Goal: Transaction & Acquisition: Book appointment/travel/reservation

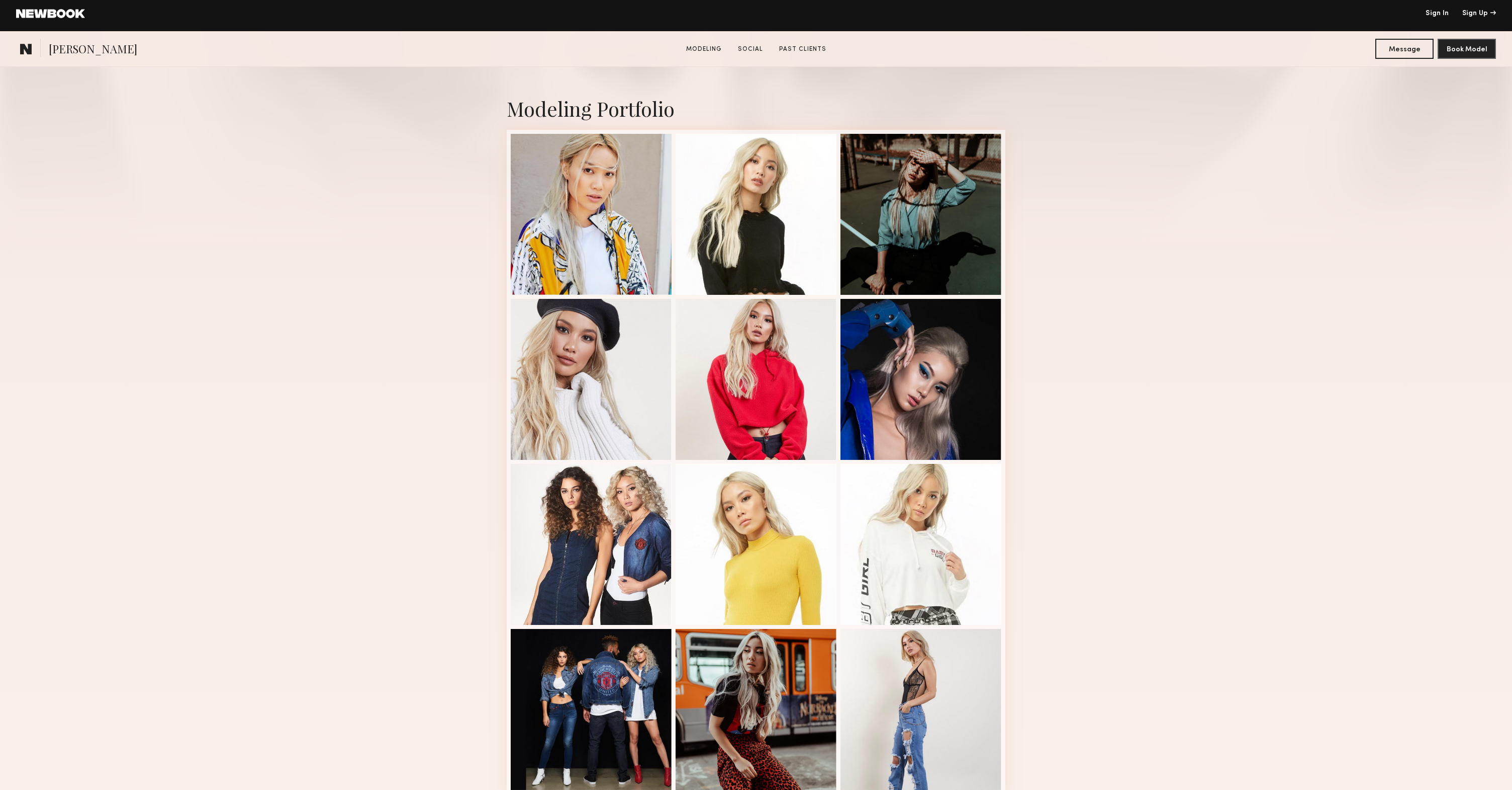
scroll to position [317, 0]
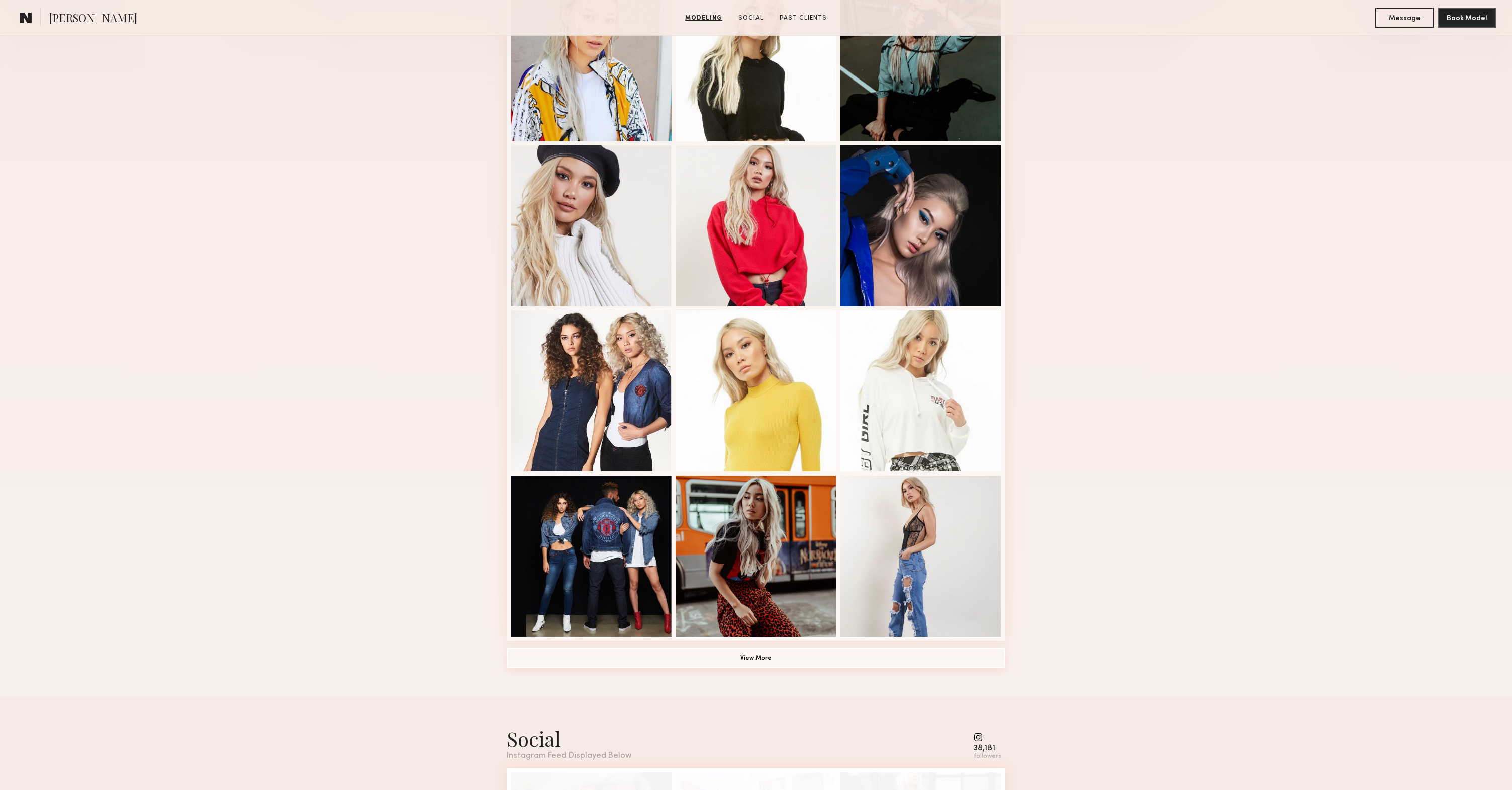
drag, startPoint x: 706, startPoint y: 660, endPoint x: 823, endPoint y: 667, distance: 117.2
click at [706, 660] on button "View More" at bounding box center [756, 657] width 499 height 20
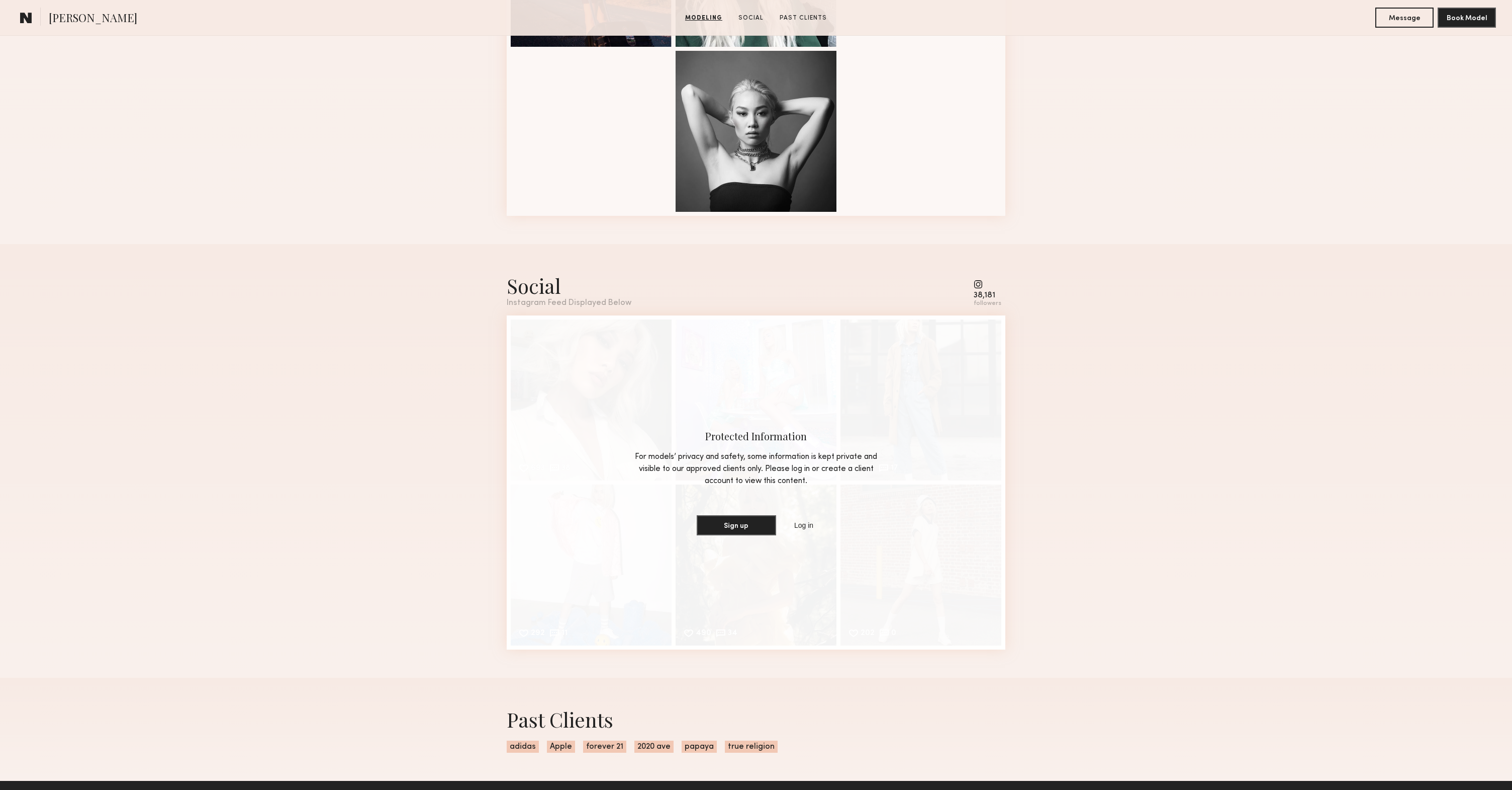
scroll to position [1235, 0]
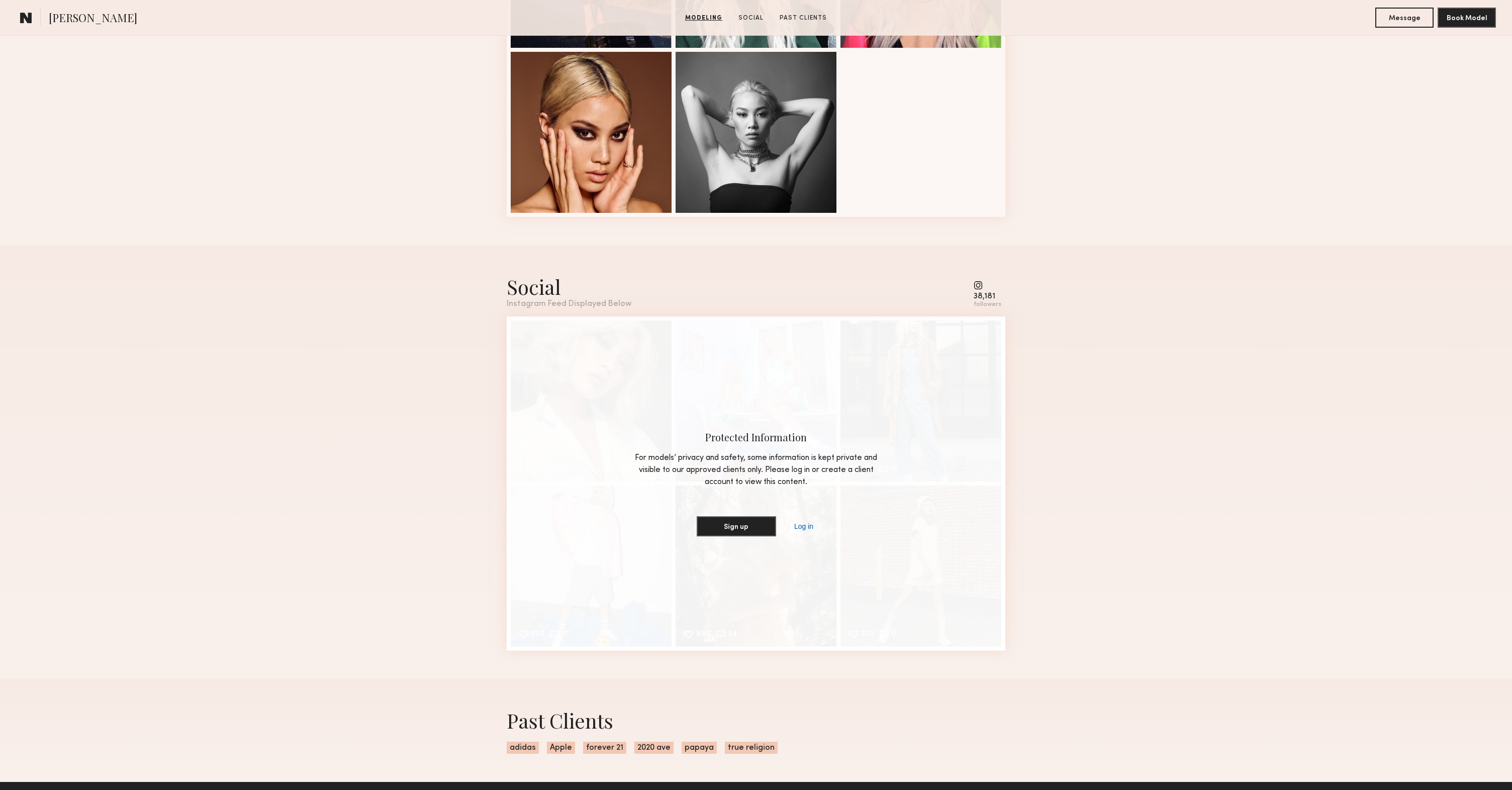
click at [800, 528] on link "Log in" at bounding box center [804, 526] width 23 height 12
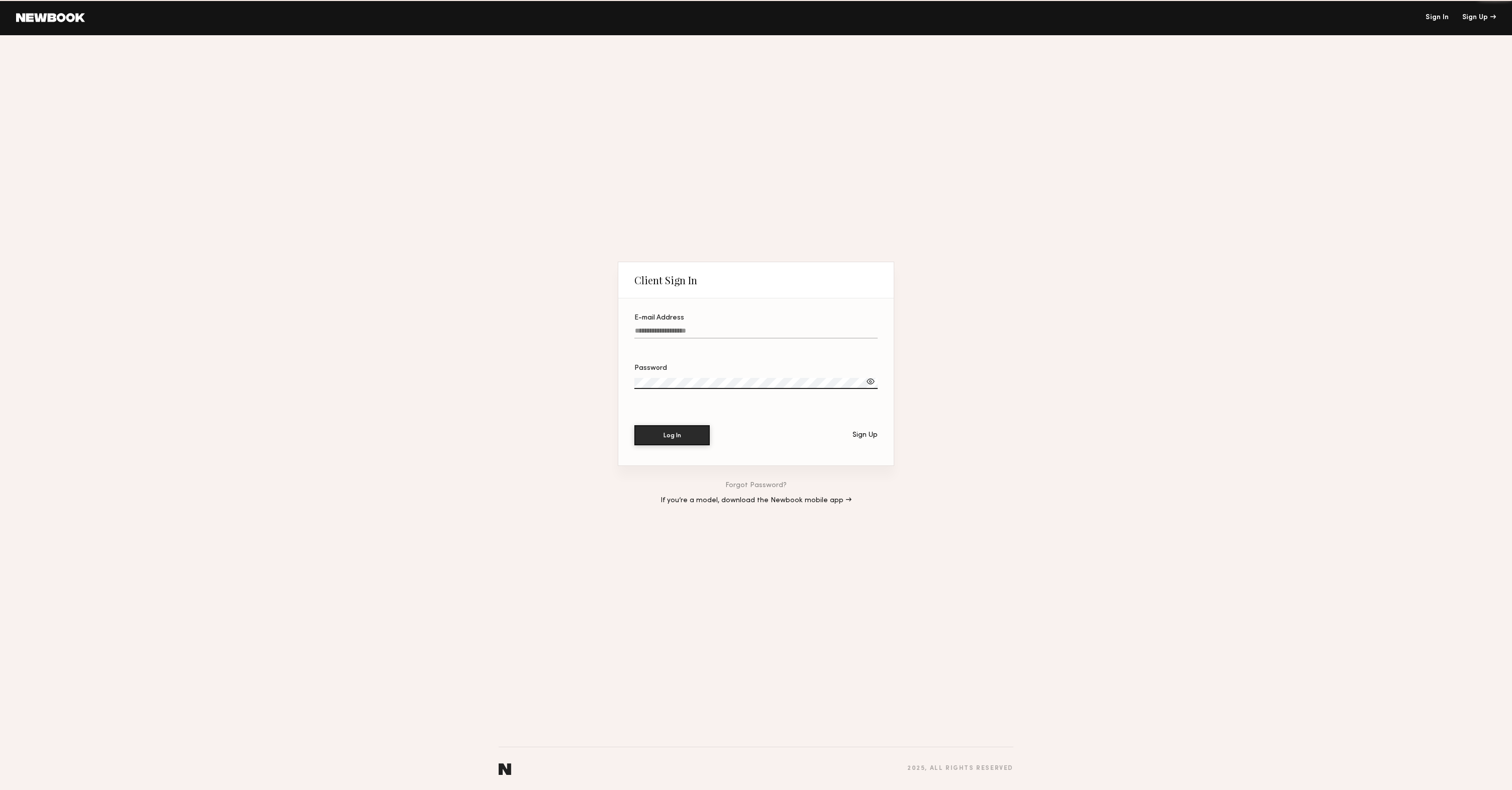
type input "**********"
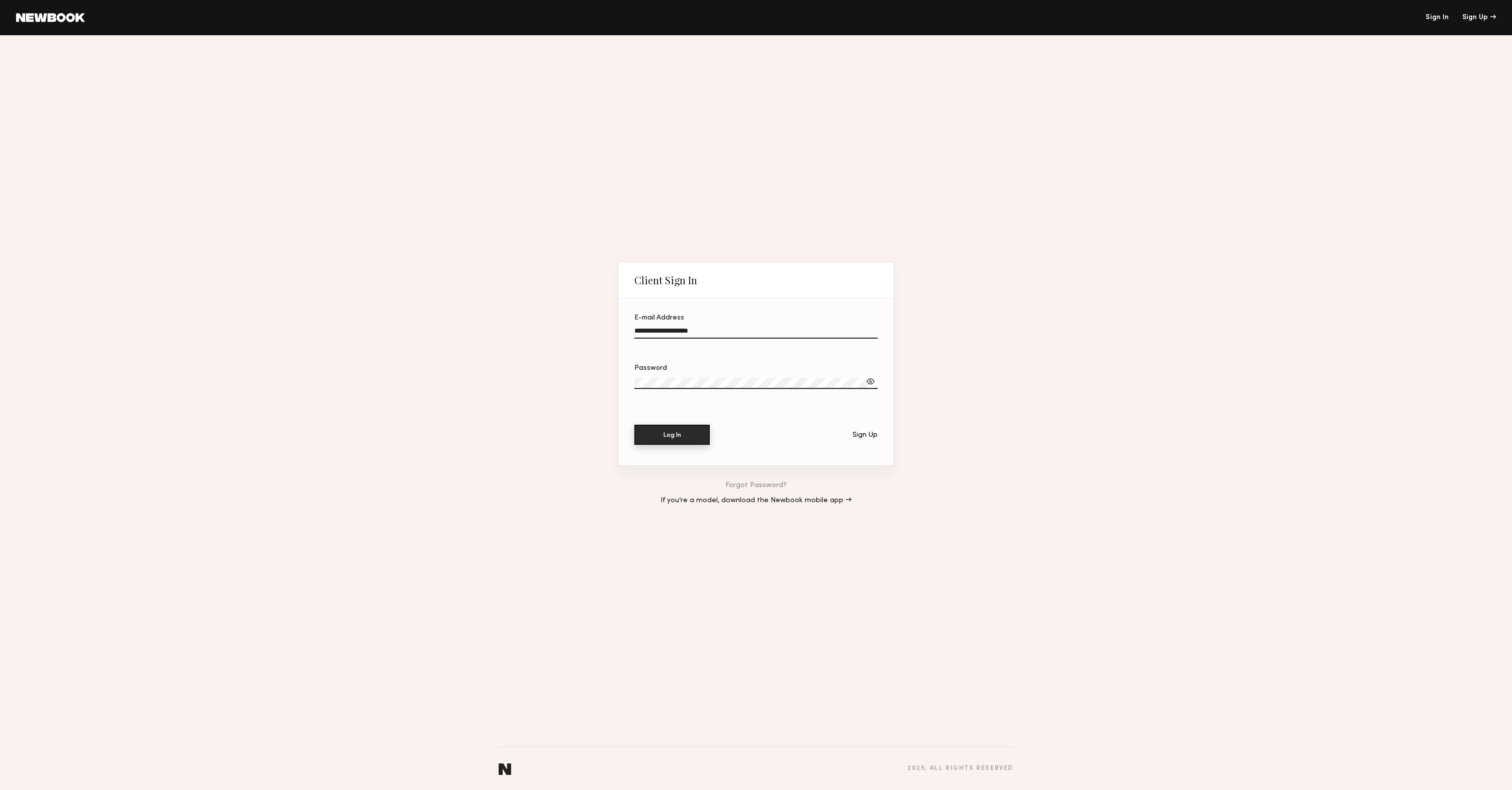
click at [654, 431] on button "Log In" at bounding box center [672, 434] width 75 height 20
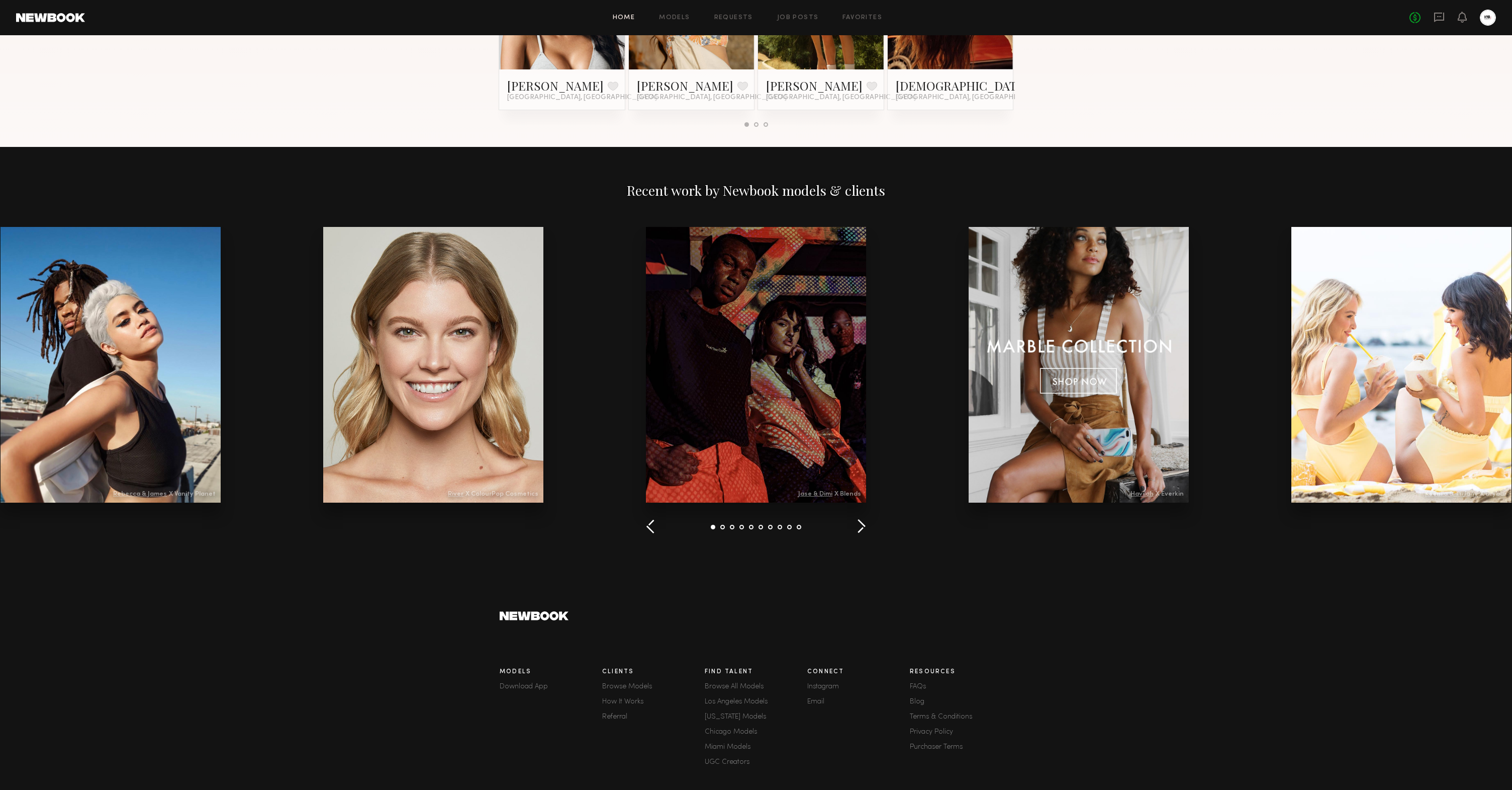
scroll to position [1041, 0]
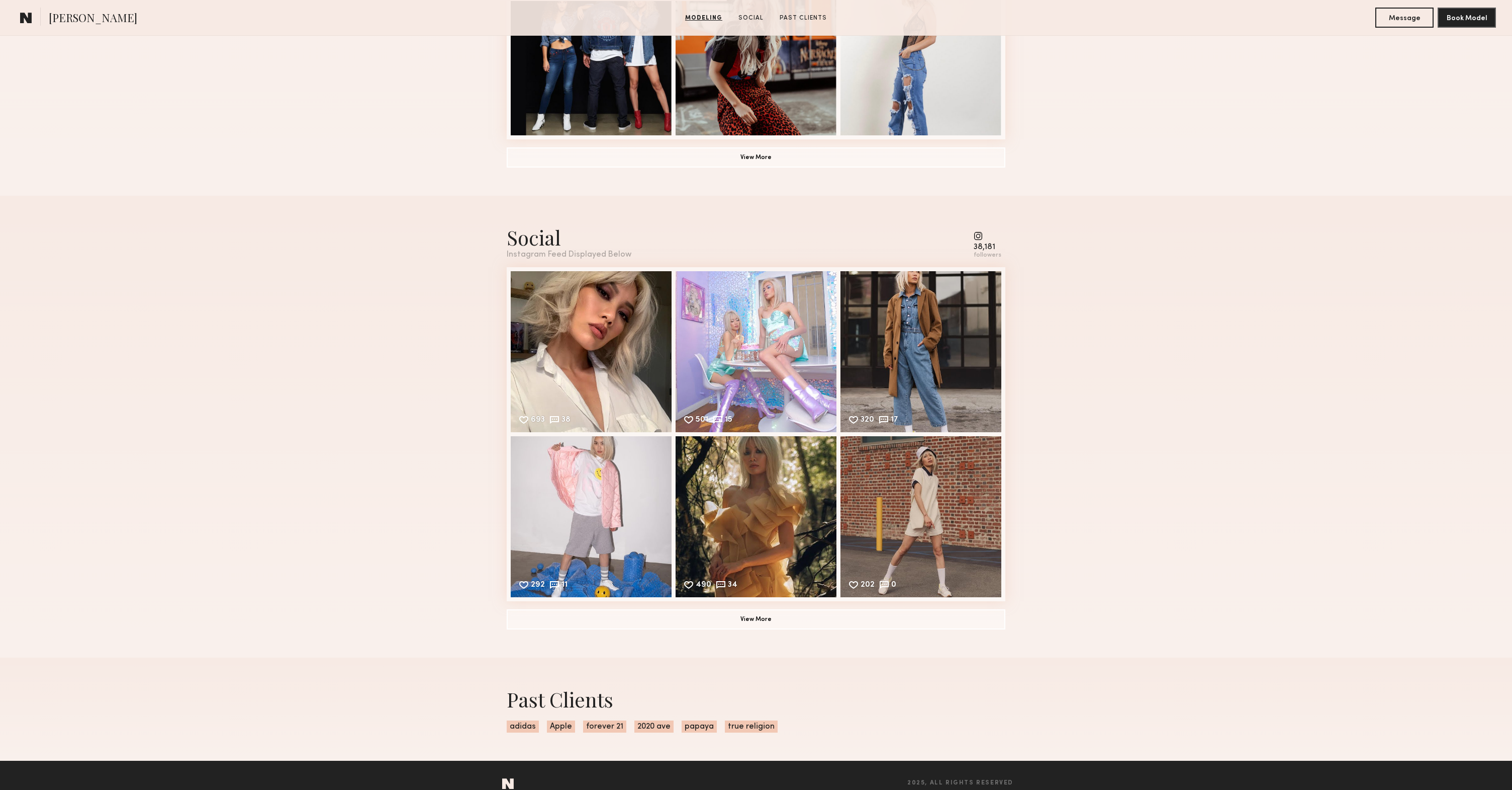
scroll to position [824, 0]
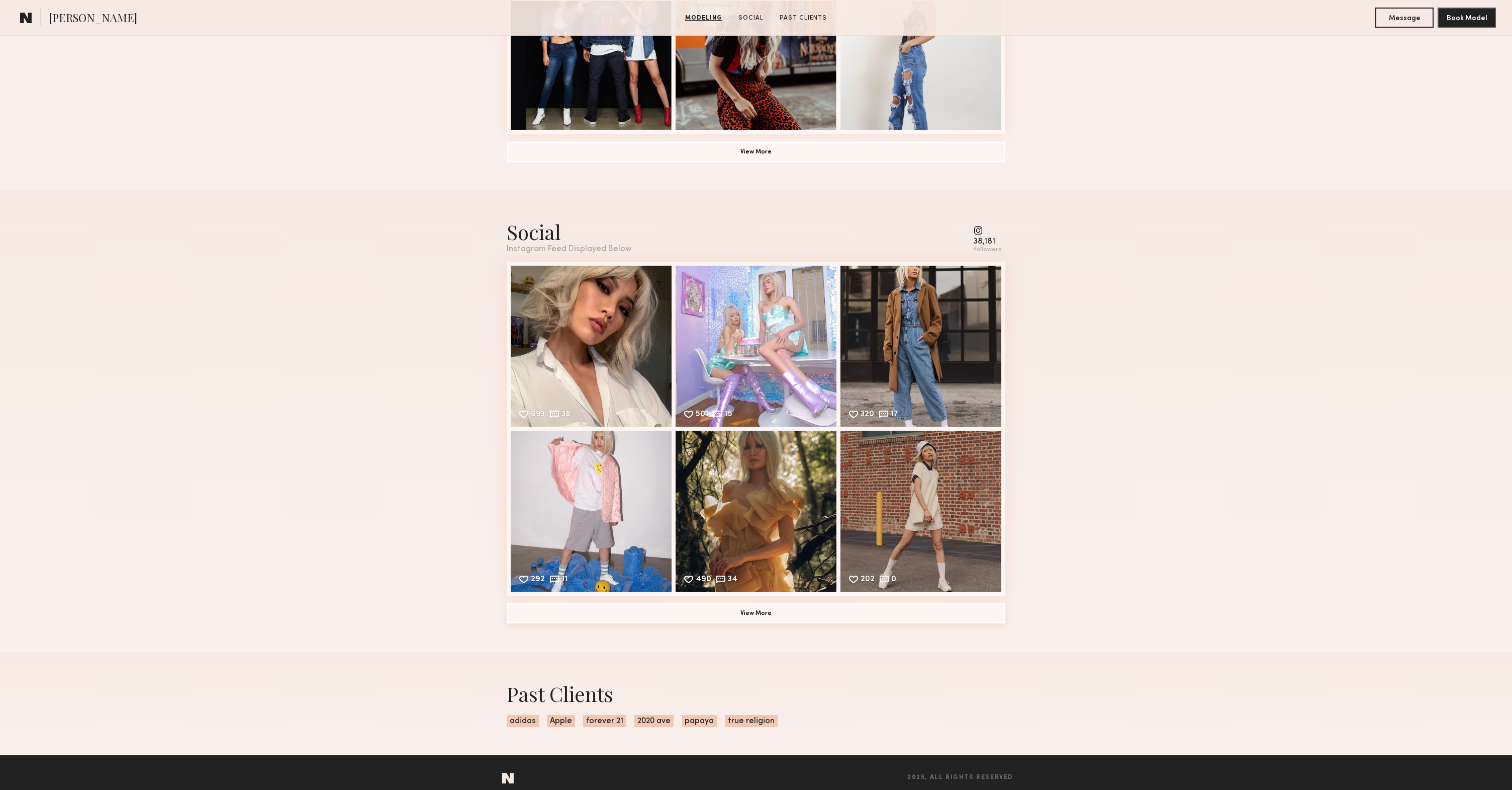
click at [882, 607] on button "View More" at bounding box center [756, 613] width 499 height 20
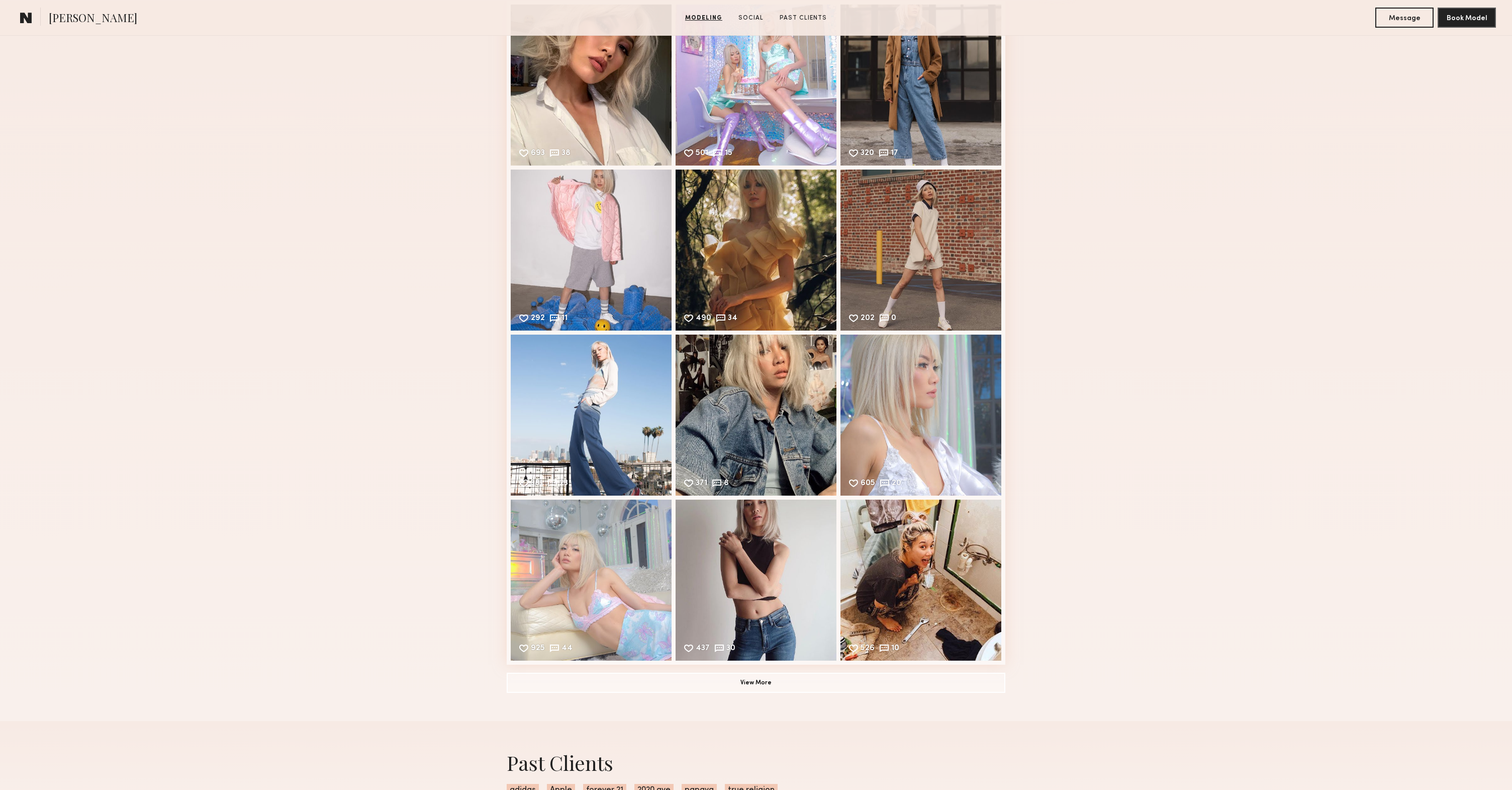
scroll to position [1163, 0]
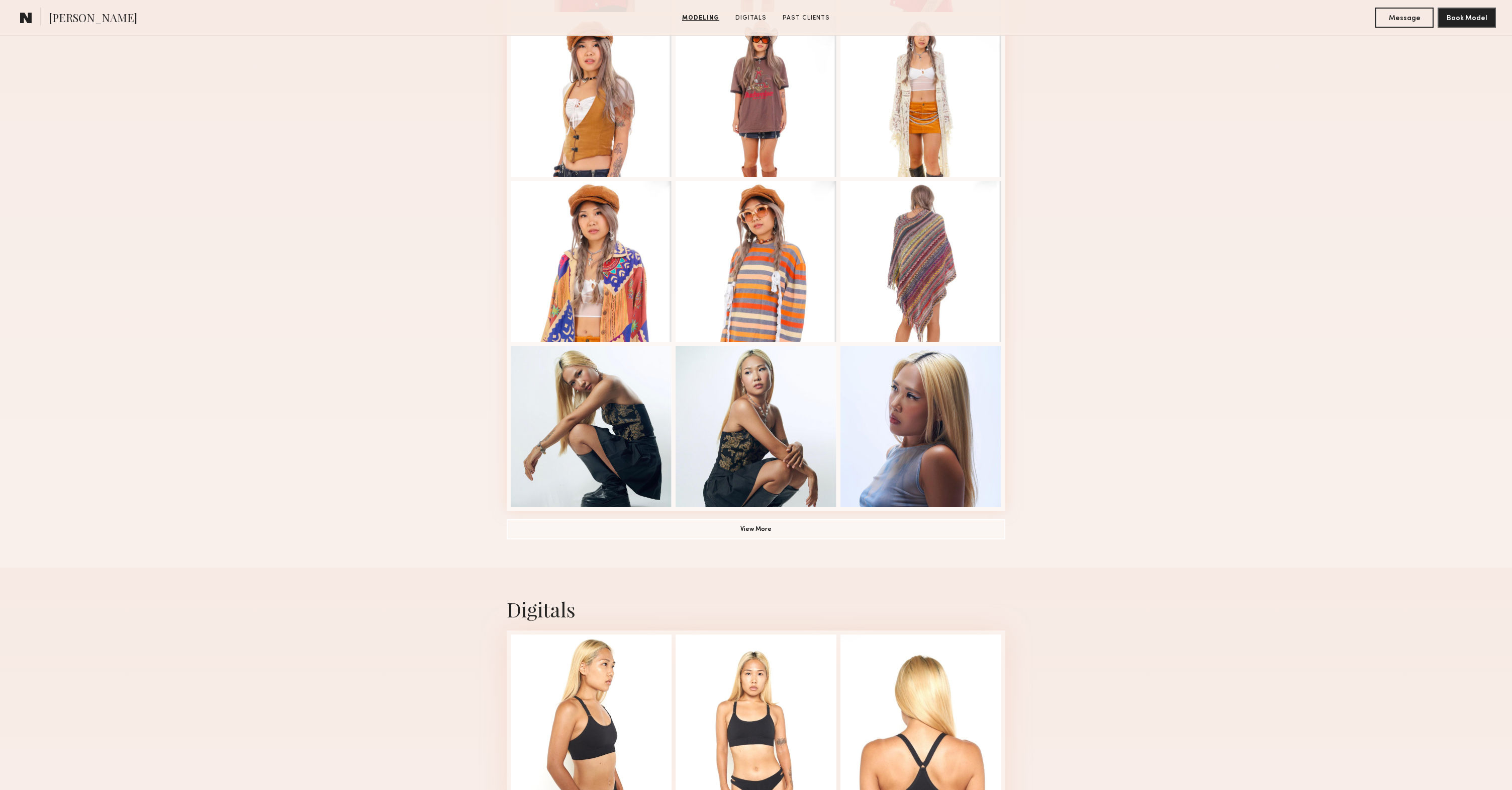
scroll to position [793, 0]
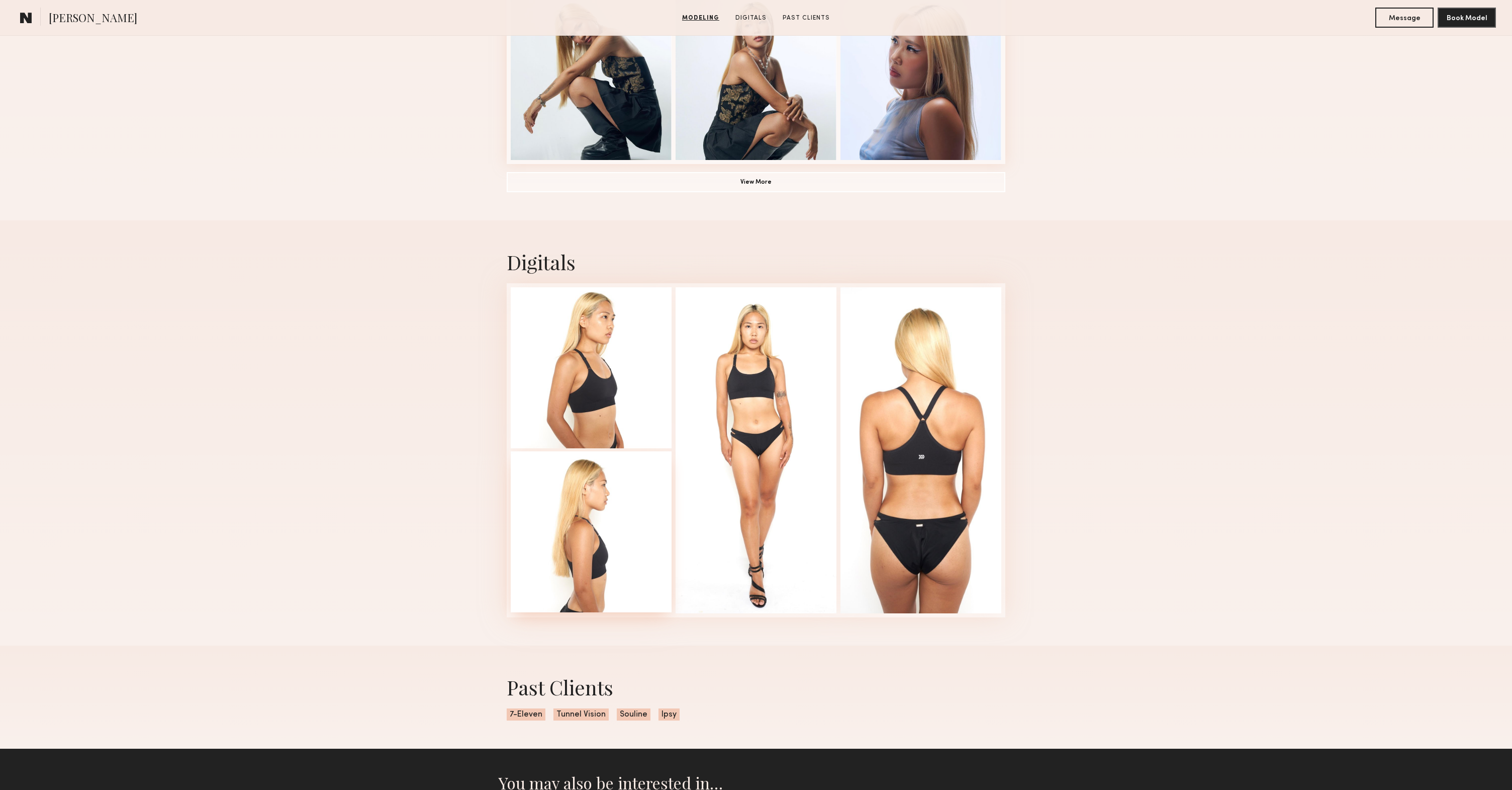
click at [598, 544] on div at bounding box center [591, 531] width 161 height 161
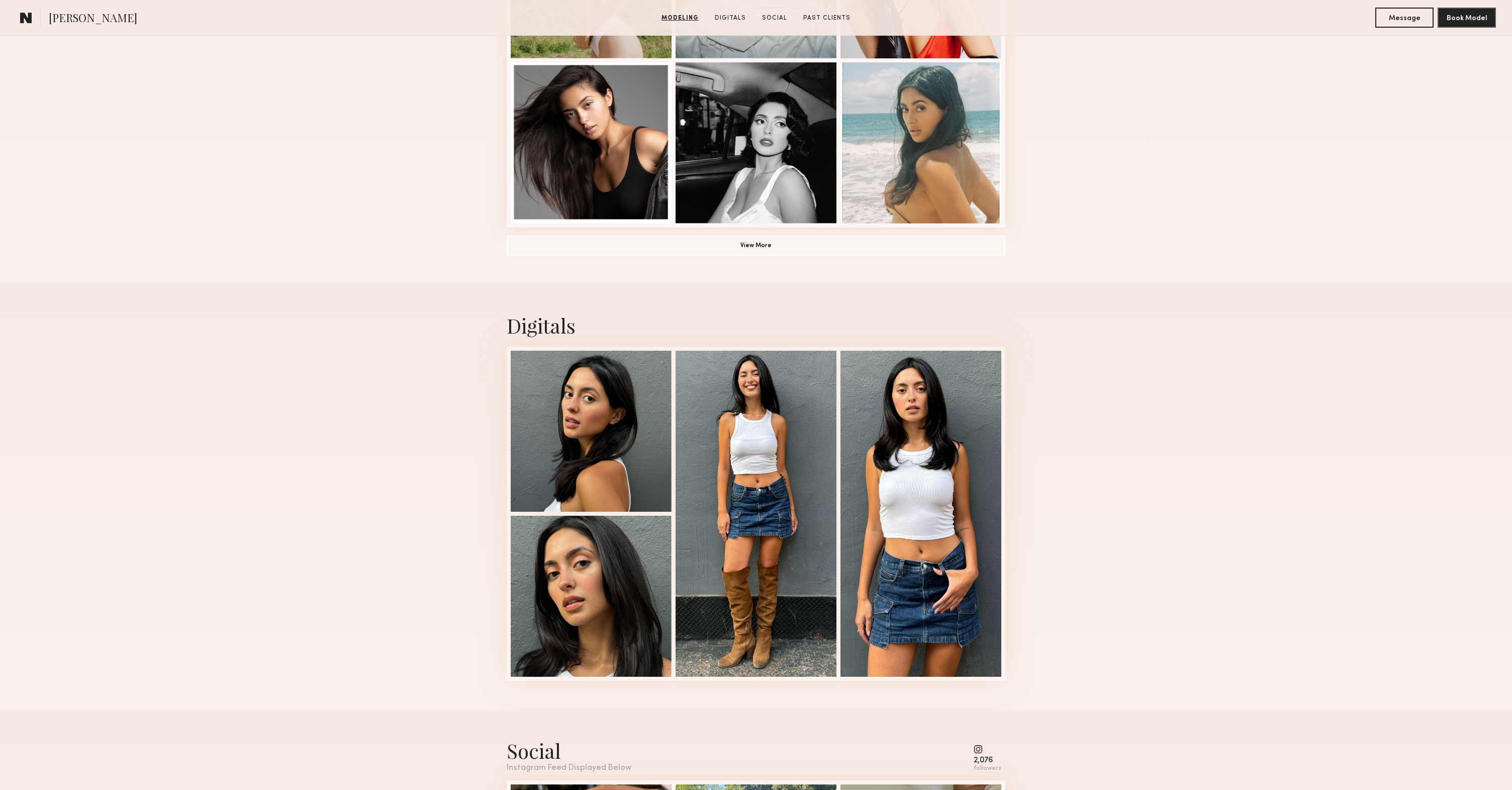
scroll to position [724, 0]
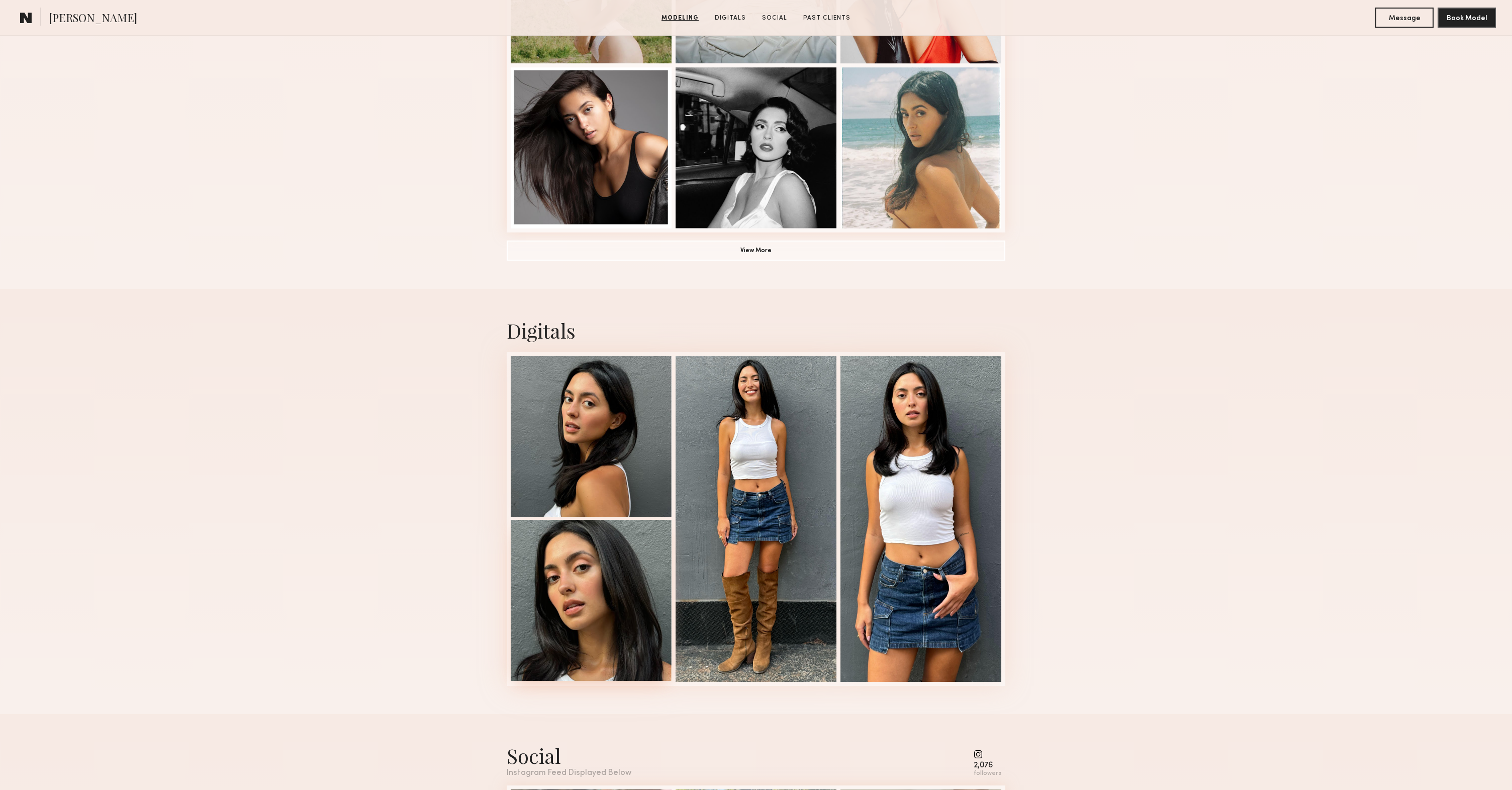
click at [569, 610] on div at bounding box center [591, 600] width 161 height 161
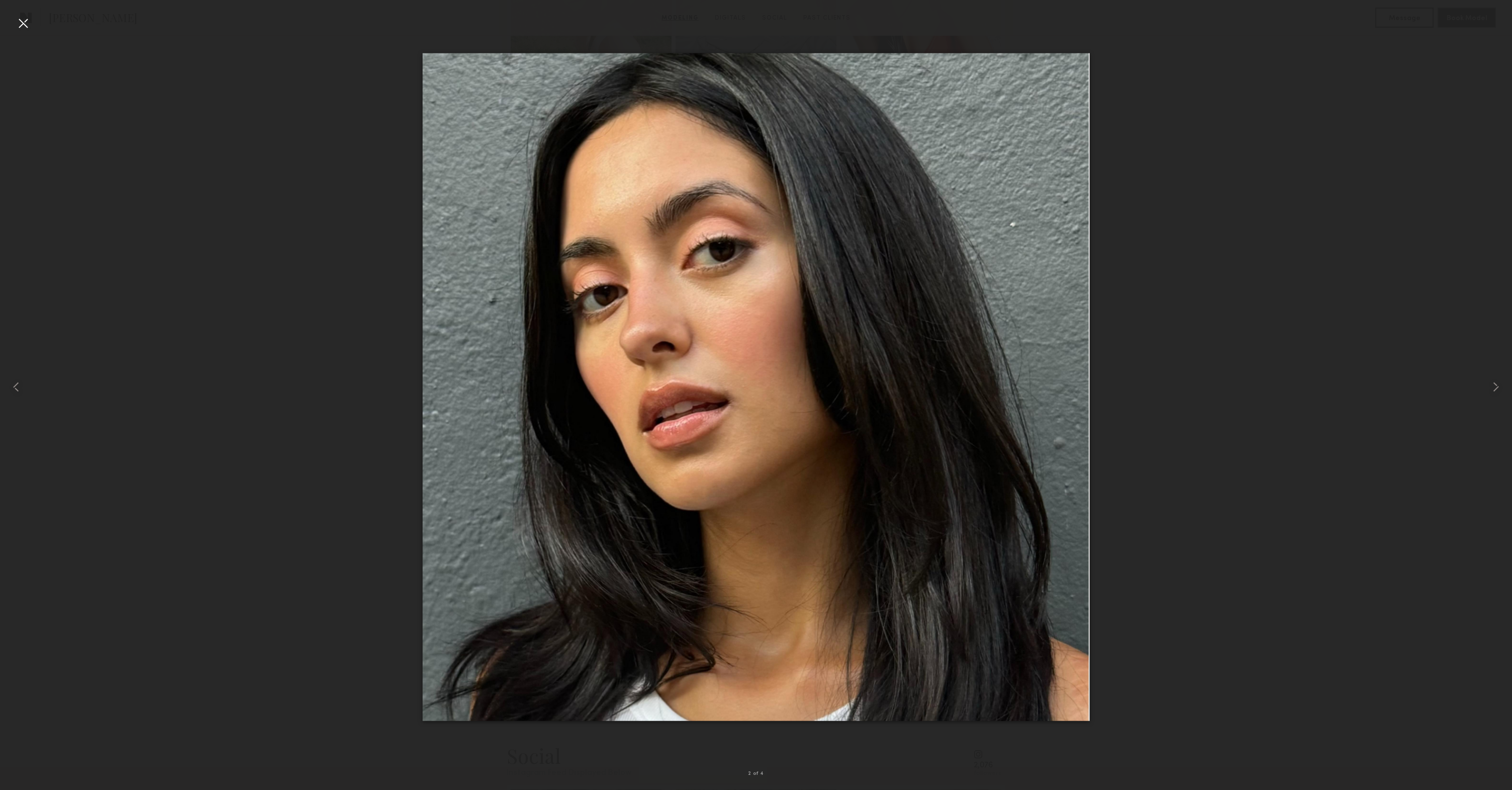
drag, startPoint x: 22, startPoint y: 24, endPoint x: 243, endPoint y: 146, distance: 252.4
click at [22, 24] on div at bounding box center [23, 23] width 16 height 16
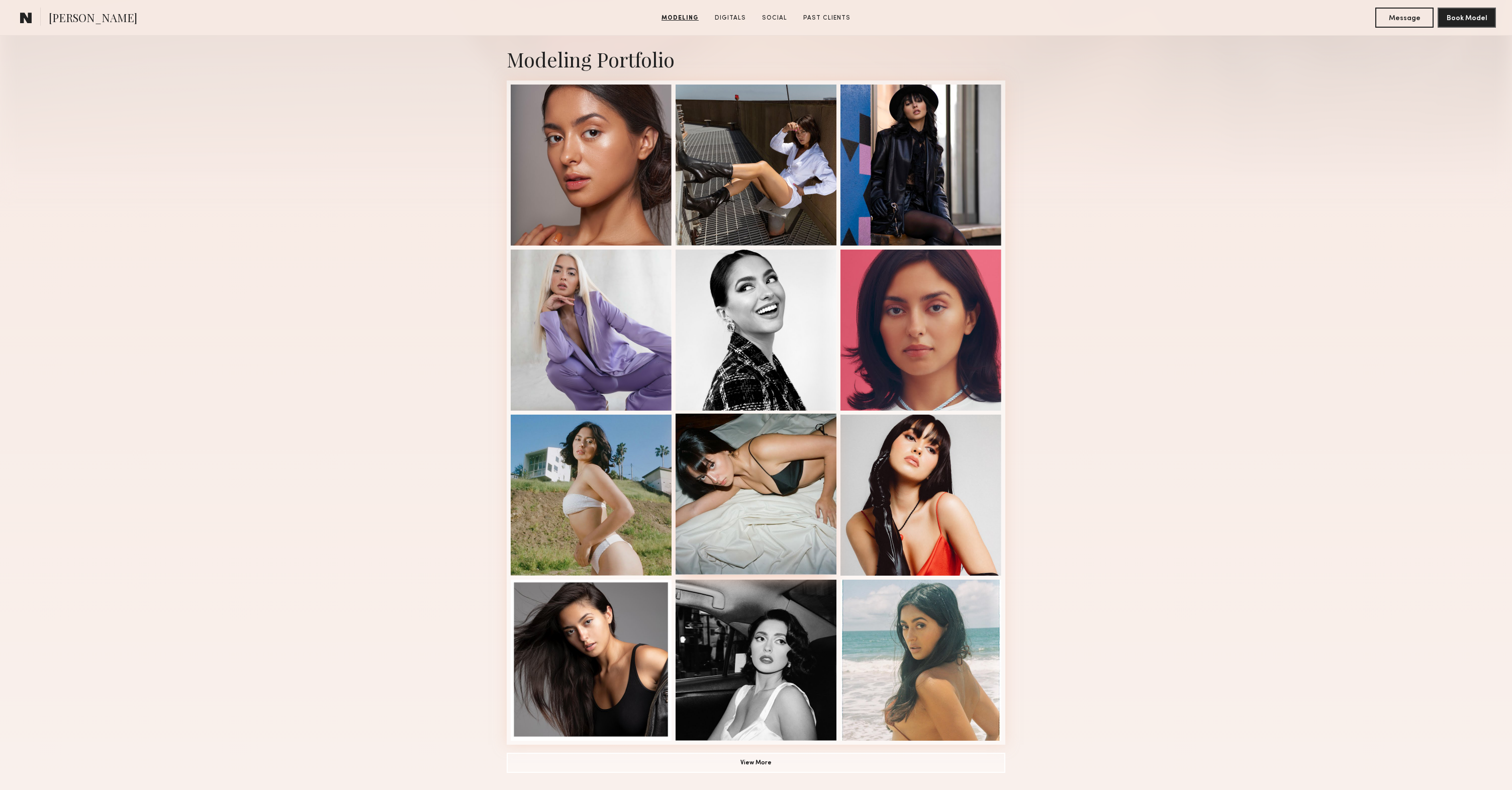
scroll to position [173, 0]
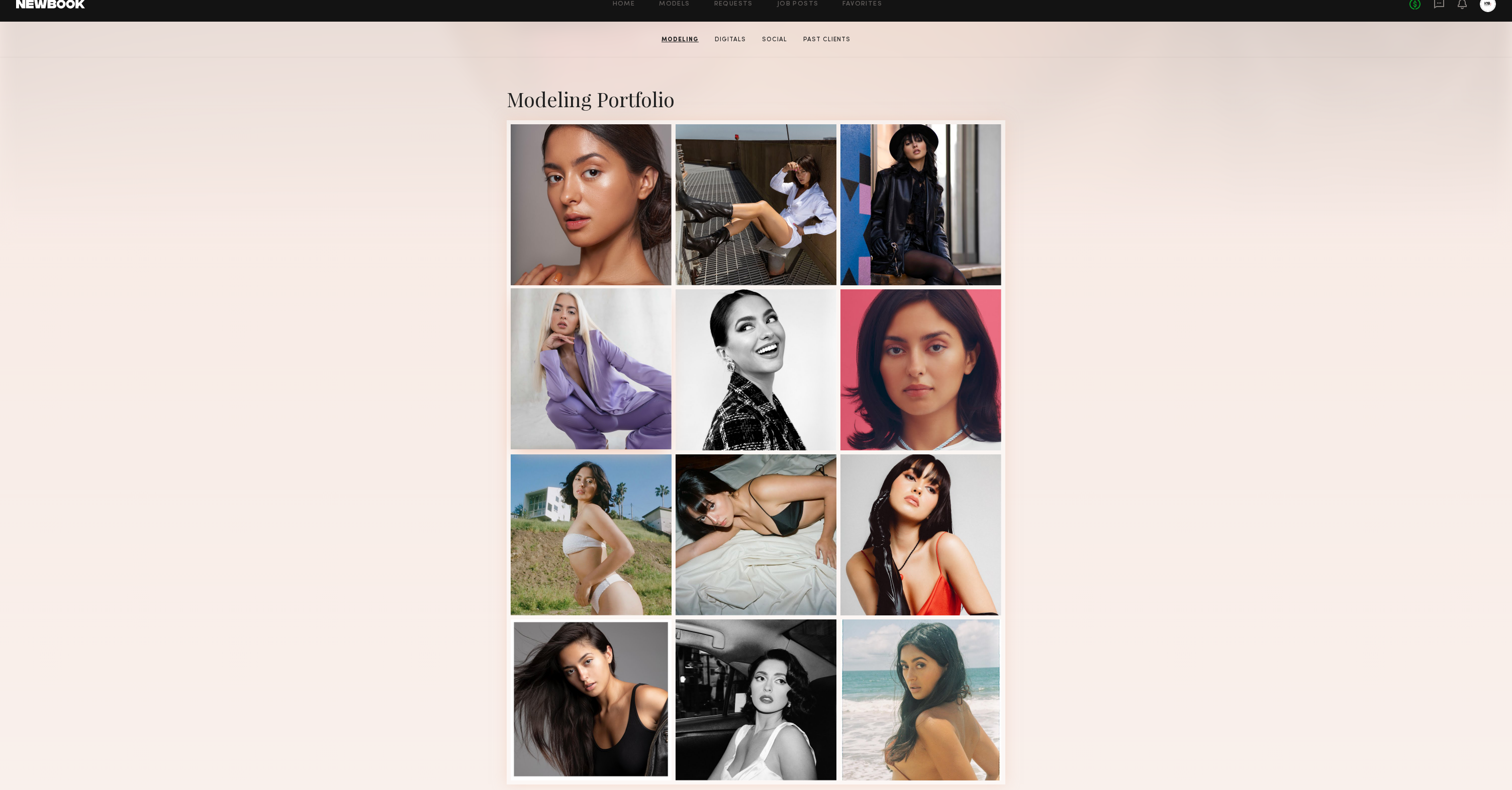
click at [583, 355] on div at bounding box center [591, 369] width 161 height 161
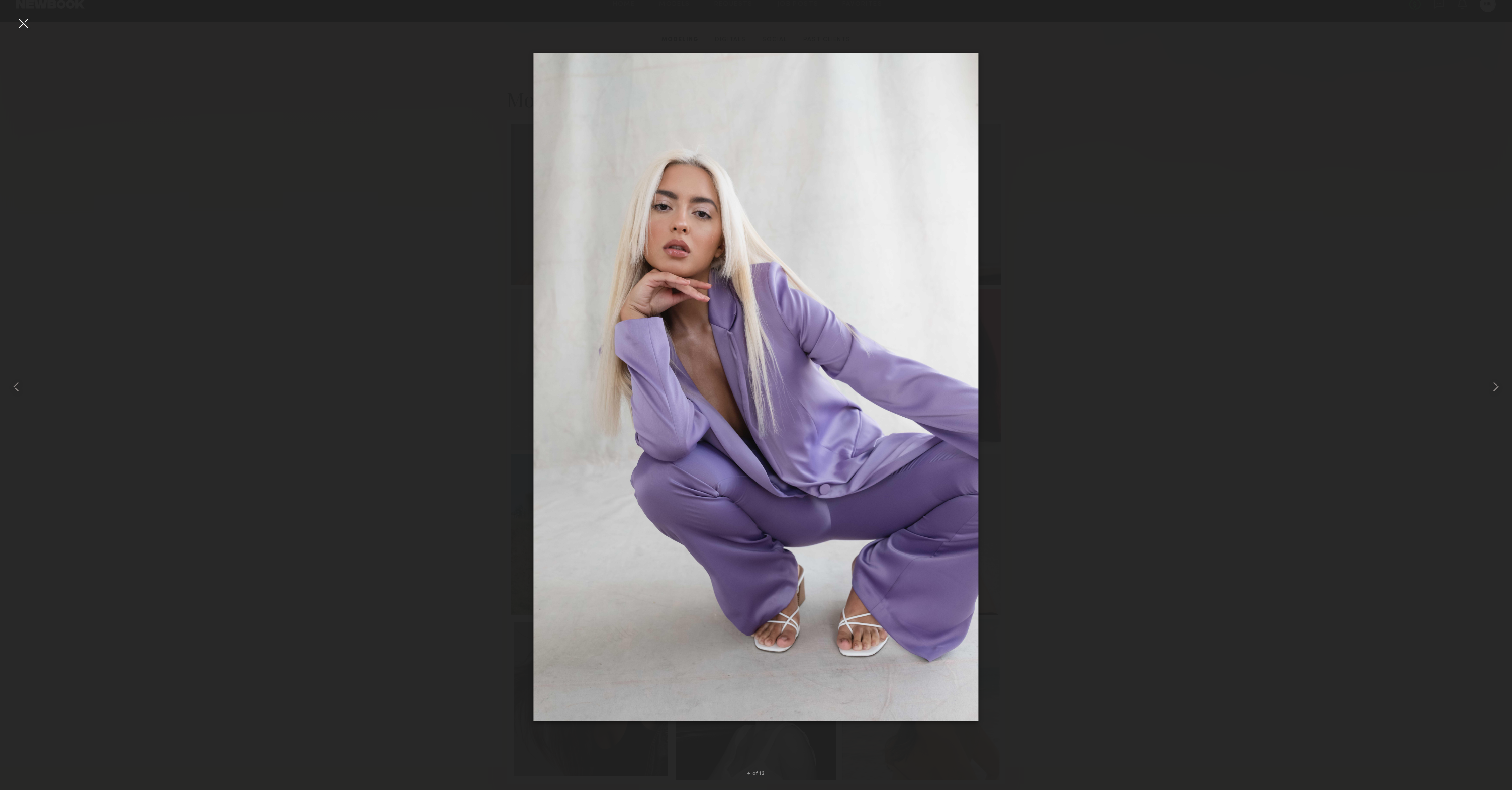
click at [21, 27] on div at bounding box center [23, 23] width 16 height 16
